Goal: Information Seeking & Learning: Understand process/instructions

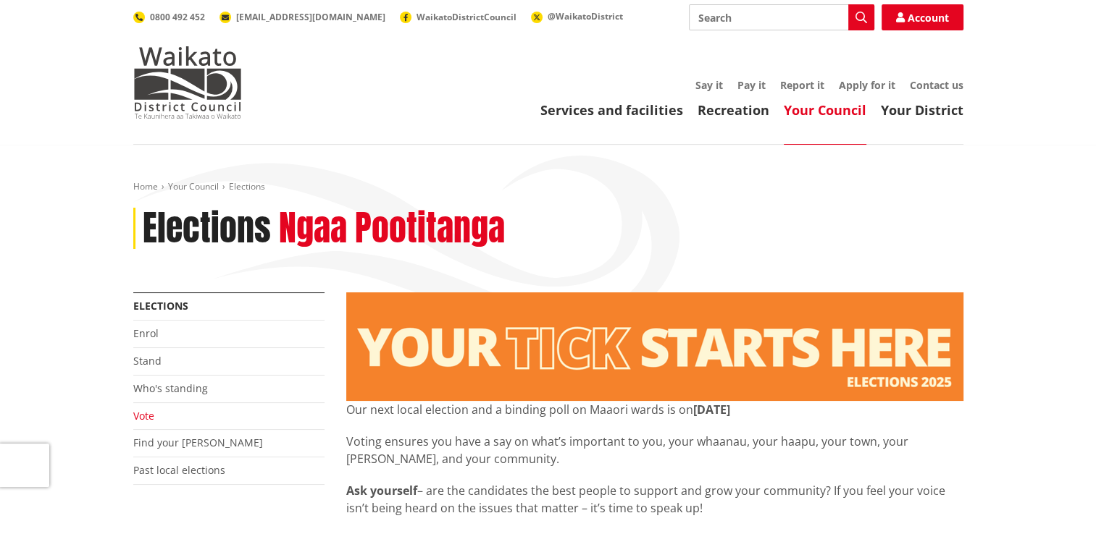
click at [145, 411] on link "Vote" at bounding box center [143, 416] width 21 height 14
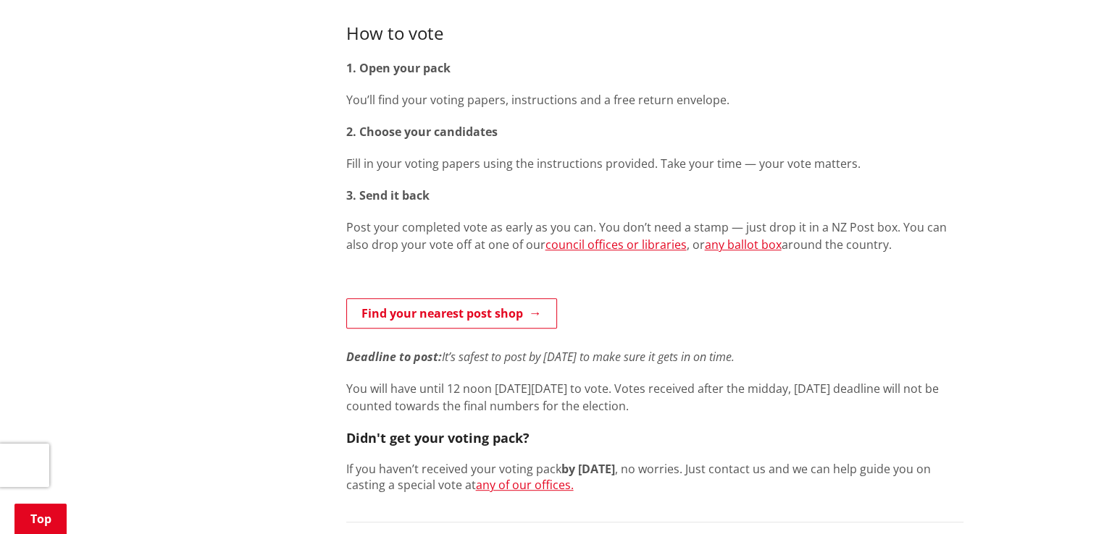
scroll to position [605, 0]
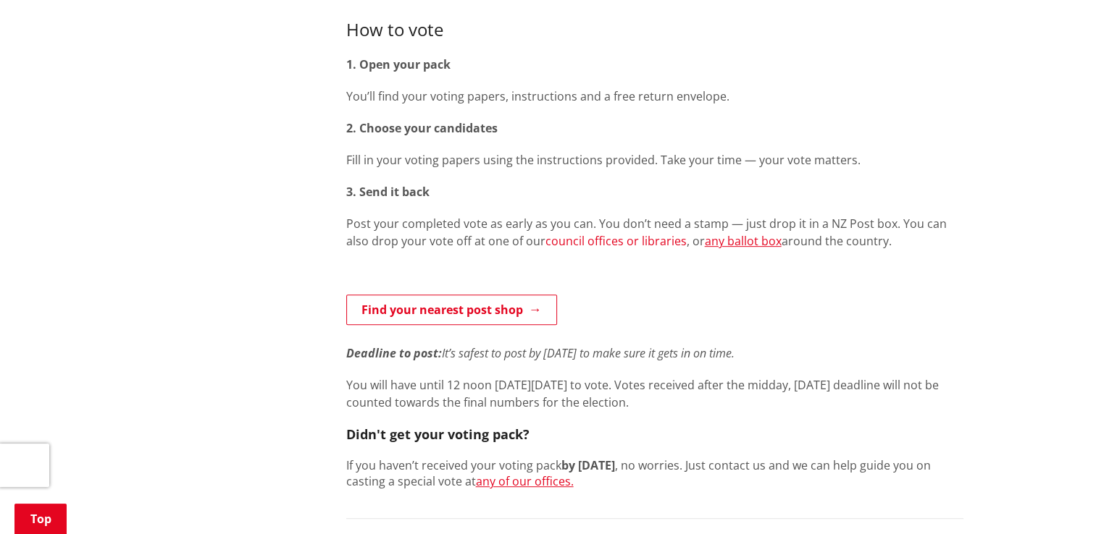
click at [619, 243] on link "council offices or libraries" at bounding box center [615, 241] width 141 height 16
click at [718, 241] on link "any ballot box" at bounding box center [743, 241] width 77 height 16
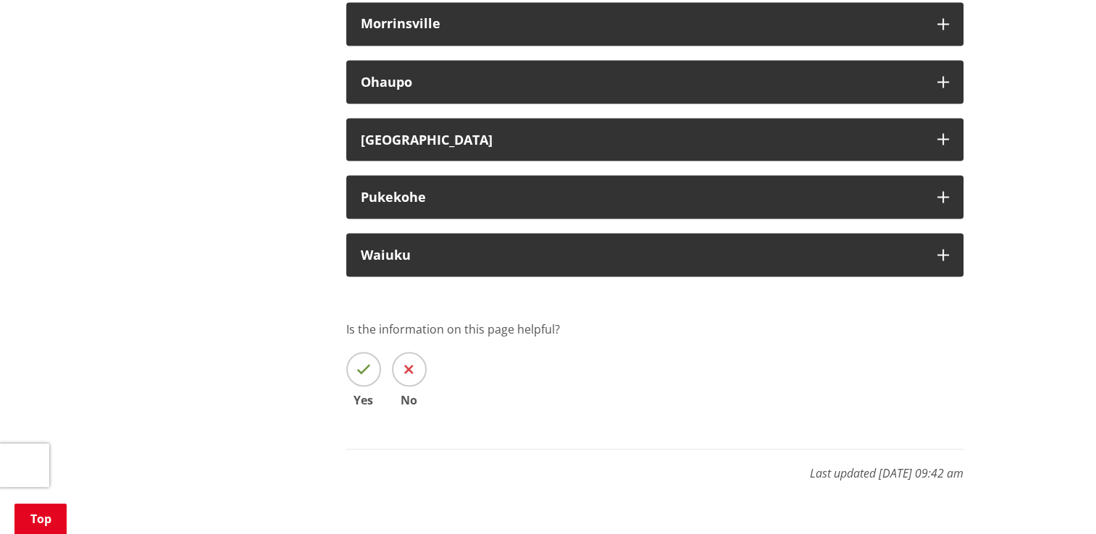
scroll to position [1619, 0]
